Goal: Find contact information: Find contact information

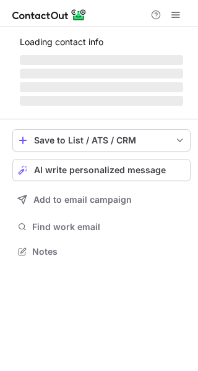
scroll to position [239, 198]
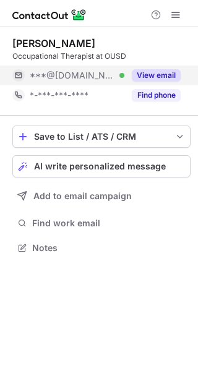
click at [171, 69] on button "View email" at bounding box center [156, 75] width 49 height 12
